Goal: Task Accomplishment & Management: Complete application form

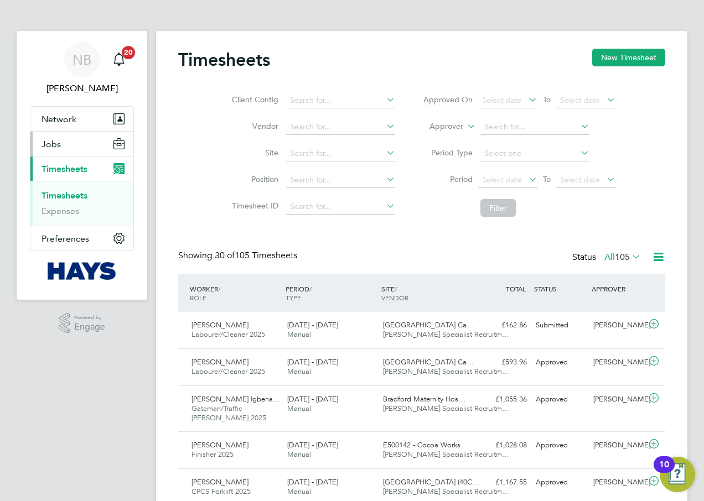
click at [76, 140] on button "Jobs" at bounding box center [81, 144] width 103 height 24
click at [95, 146] on button "Jobs" at bounding box center [81, 144] width 103 height 24
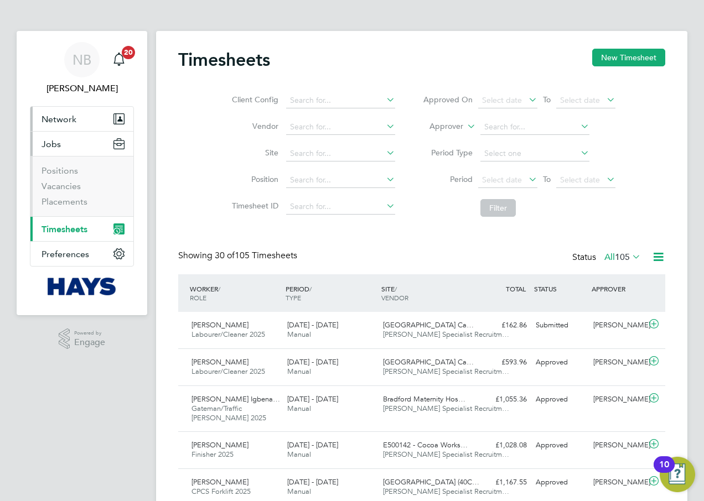
click at [82, 118] on button "Network" at bounding box center [81, 119] width 103 height 24
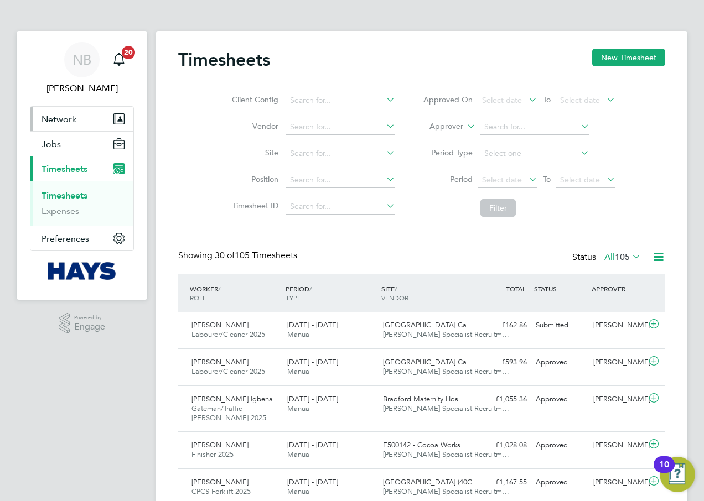
click at [104, 116] on button "Network" at bounding box center [81, 119] width 103 height 24
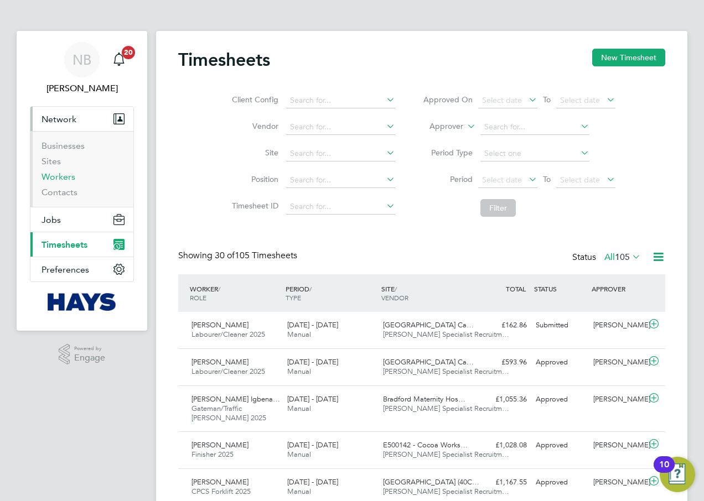
click at [63, 178] on link "Workers" at bounding box center [59, 177] width 34 height 11
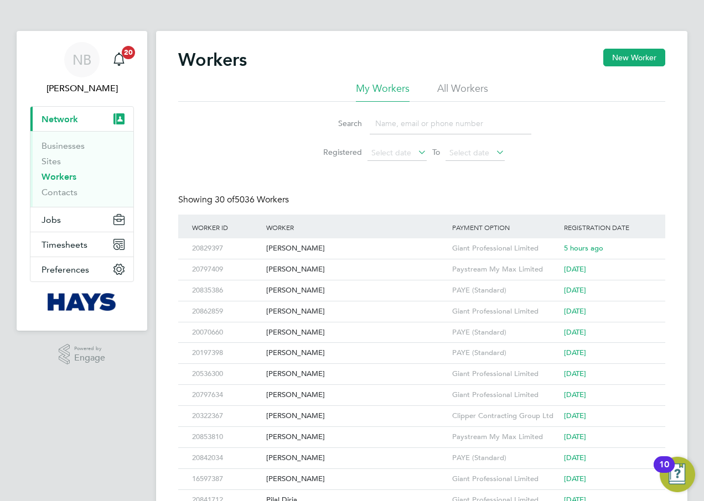
click at [403, 131] on input at bounding box center [451, 124] width 162 height 22
click at [441, 96] on li "All Workers" at bounding box center [462, 92] width 51 height 20
click at [435, 122] on input at bounding box center [451, 124] width 162 height 22
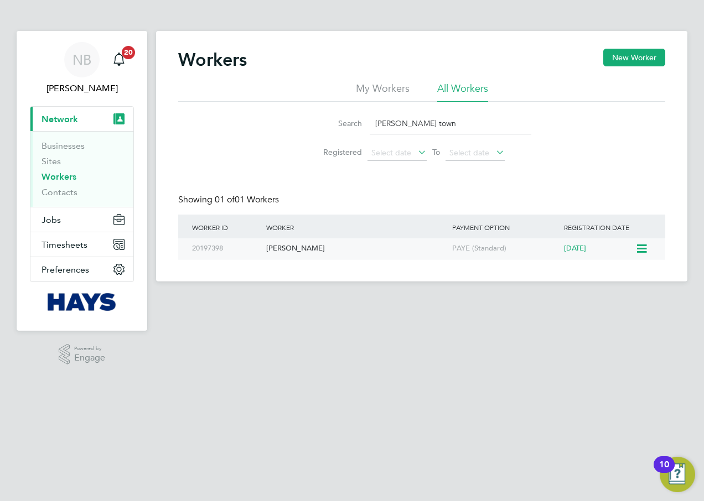
type input "[PERSON_NAME] town"
click at [335, 247] on div "[PERSON_NAME]" at bounding box center [356, 248] width 186 height 20
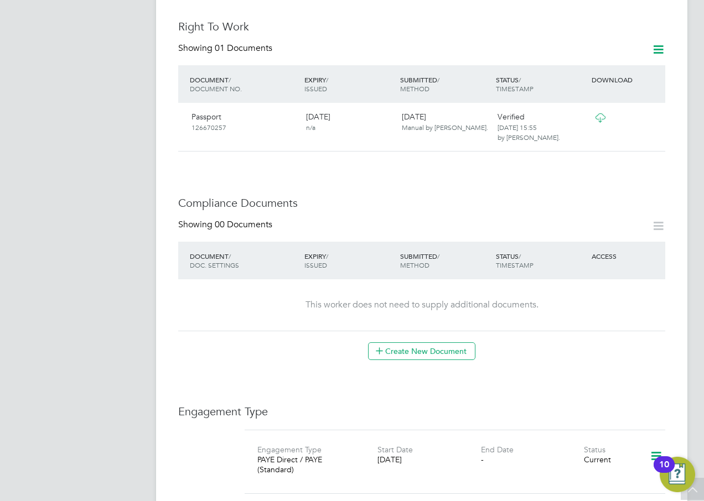
scroll to position [553, 0]
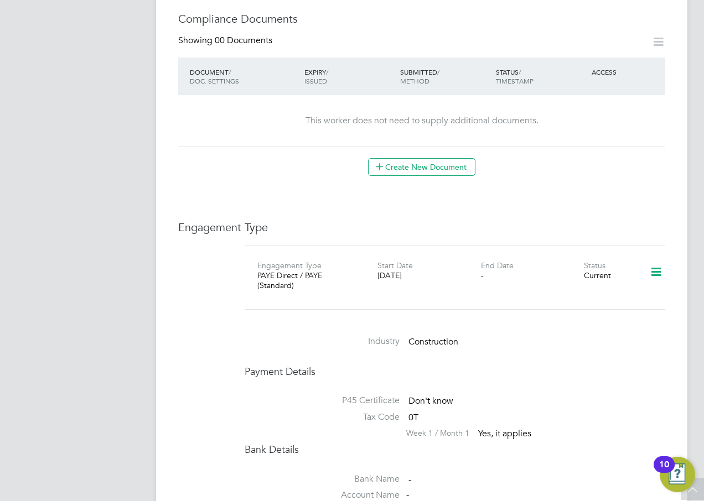
click at [649, 260] on icon at bounding box center [655, 272] width 19 height 25
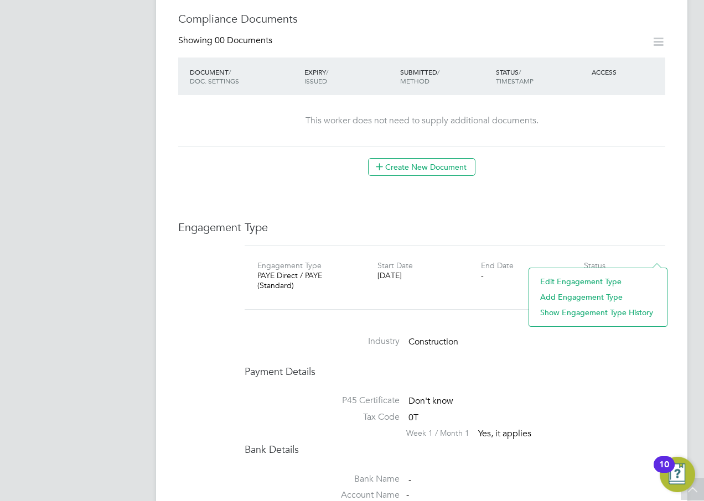
click at [559, 295] on li "Add Engagement Type" at bounding box center [598, 296] width 127 height 15
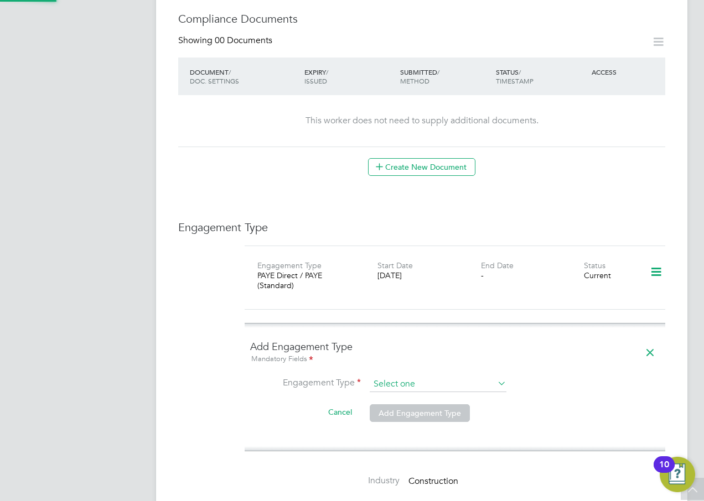
click at [429, 377] on input at bounding box center [438, 384] width 137 height 15
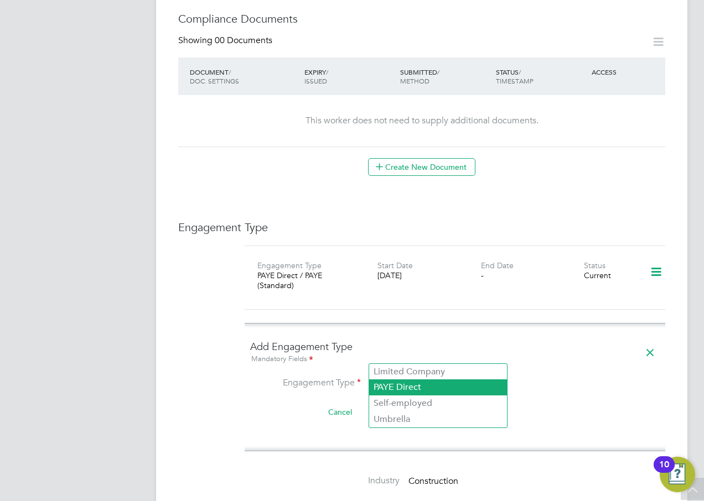
click at [413, 390] on li "PAYE Direct" at bounding box center [438, 388] width 138 height 16
type input "PAYE Direct"
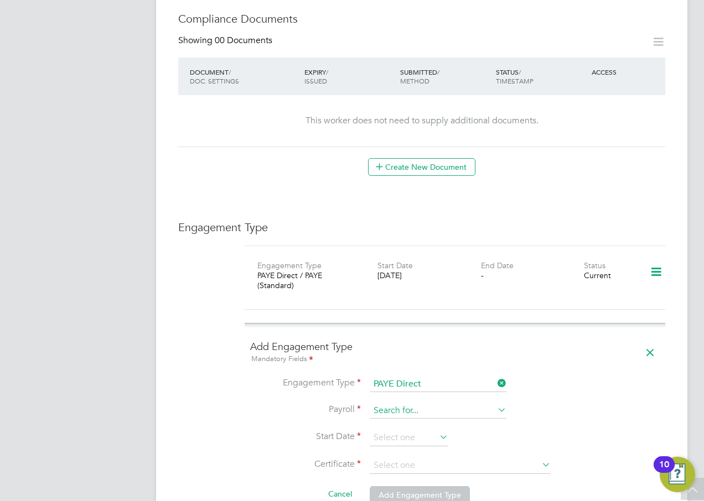
click at [385, 403] on input at bounding box center [438, 410] width 137 height 15
click at [414, 398] on li "PAYE (Standard)" at bounding box center [438, 399] width 138 height 16
type input "PAYE (Standard)"
click at [395, 430] on input at bounding box center [409, 438] width 79 height 17
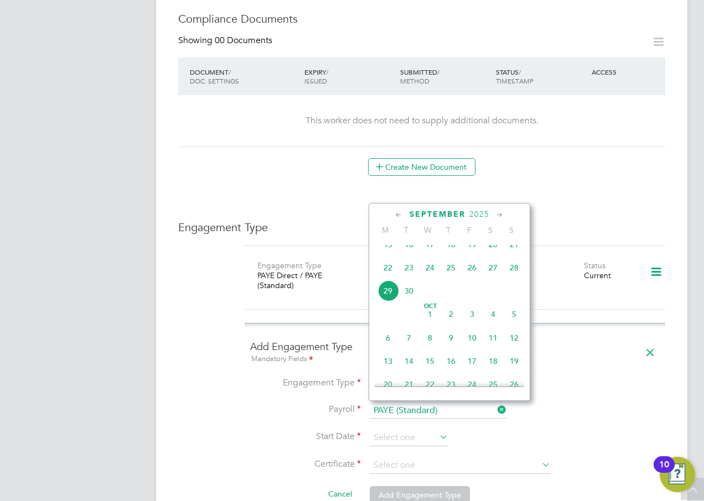
click at [473, 278] on span "26" at bounding box center [471, 267] width 21 height 21
type input "26 Sep 2025"
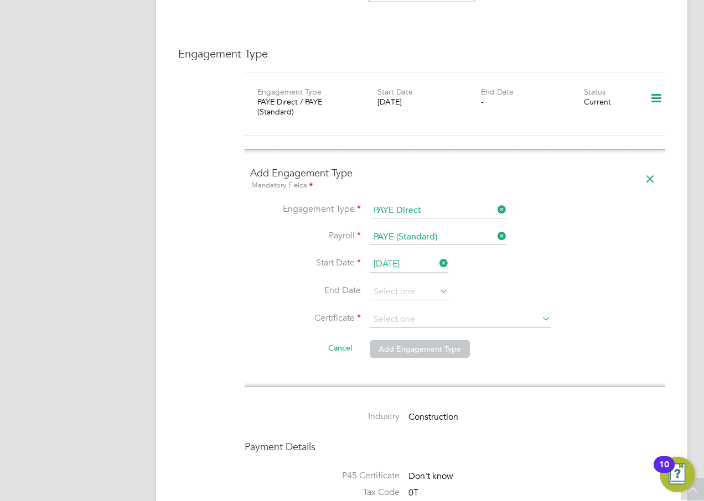
scroll to position [738, 0]
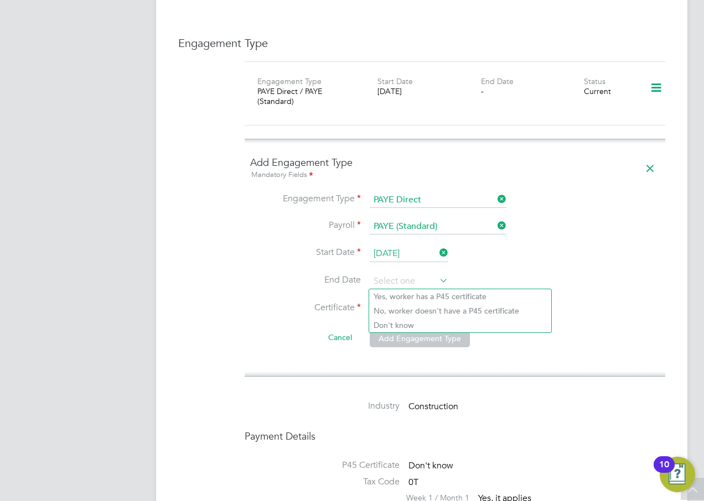
click at [397, 301] on input at bounding box center [460, 309] width 181 height 17
click at [420, 321] on li "Don't know" at bounding box center [460, 325] width 182 height 14
type input "Don't know"
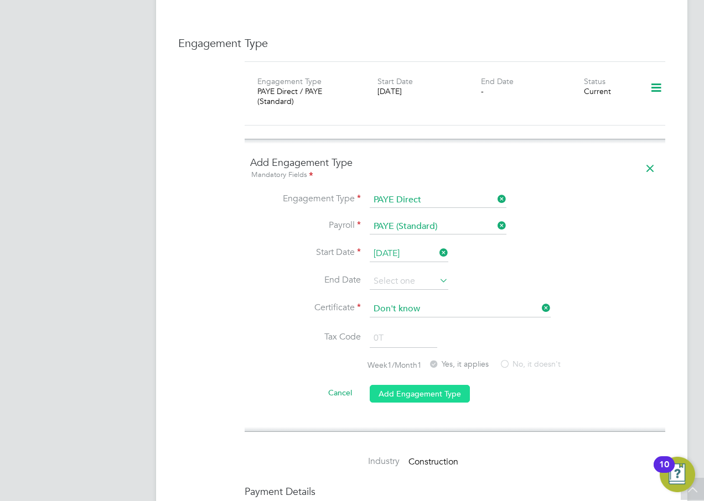
click at [394, 385] on button "Add Engagement Type" at bounding box center [420, 394] width 100 height 18
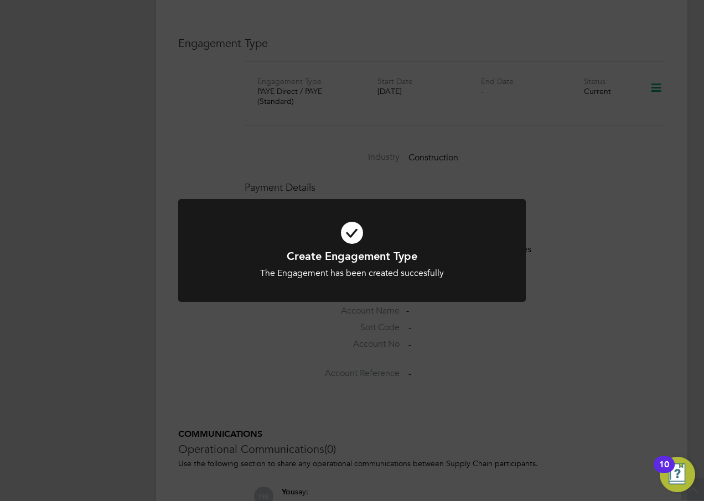
click at [413, 182] on div "Create Engagement Type The Engagement has been created succesfully Cancel Okay" at bounding box center [352, 250] width 704 height 501
